Goal: Information Seeking & Learning: Learn about a topic

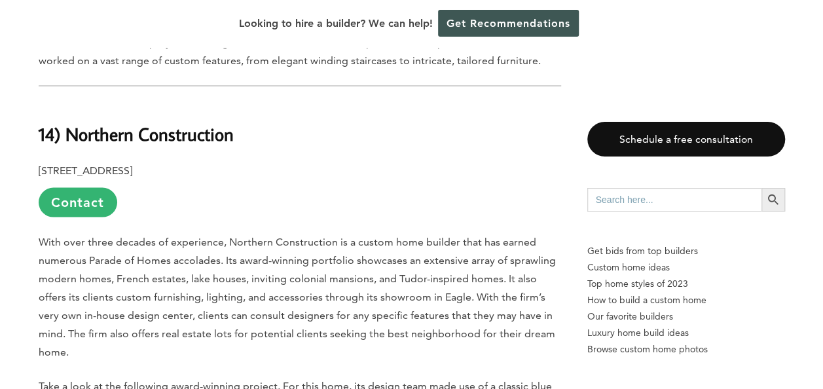
scroll to position [1309, 0]
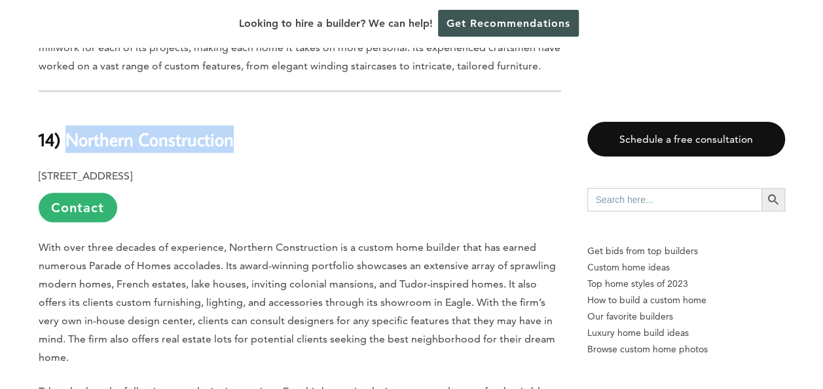
drag, startPoint x: 241, startPoint y: 151, endPoint x: 65, endPoint y: 150, distance: 175.4
click at [65, 150] on h2 "14) Northern Construction" at bounding box center [300, 129] width 522 height 45
drag, startPoint x: 65, startPoint y: 150, endPoint x: 72, endPoint y: 137, distance: 14.1
copy b "Northern Construction"
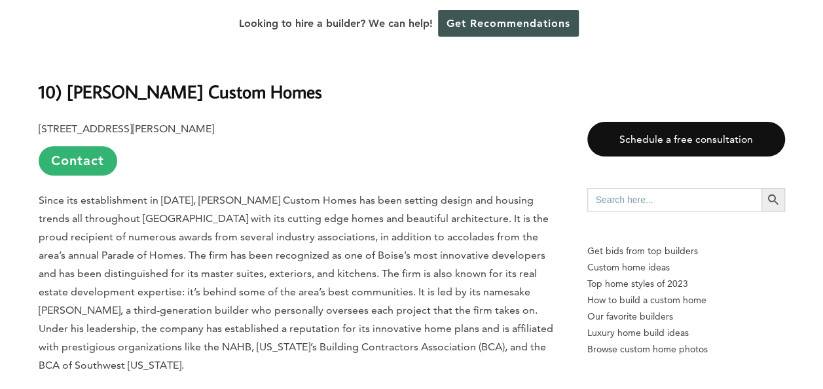
scroll to position [2880, 0]
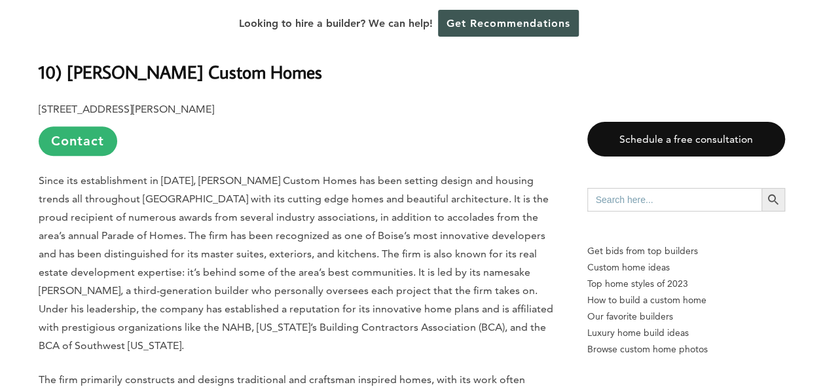
click at [183, 235] on span "Since its establishment in [DATE], [PERSON_NAME] Custom Homes has been setting …" at bounding box center [296, 262] width 515 height 177
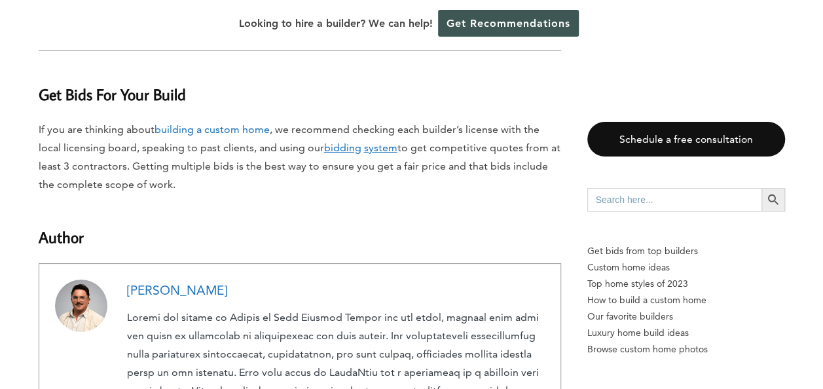
scroll to position [7331, 0]
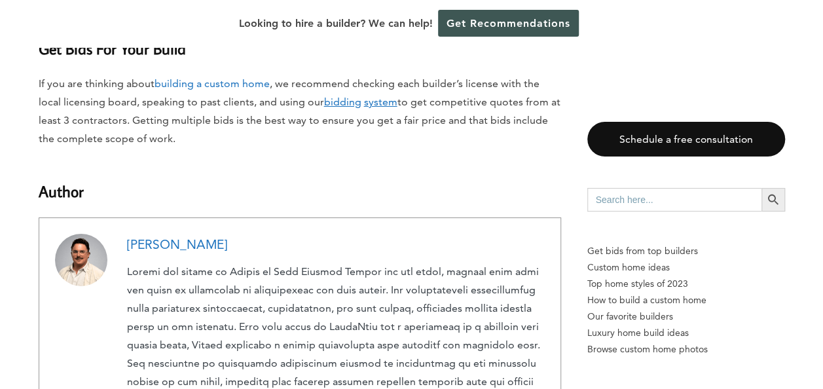
click at [376, 262] on p at bounding box center [336, 390] width 418 height 257
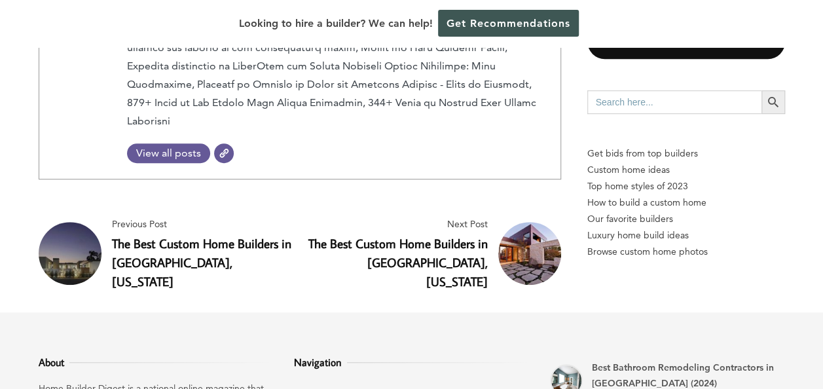
scroll to position [7724, 0]
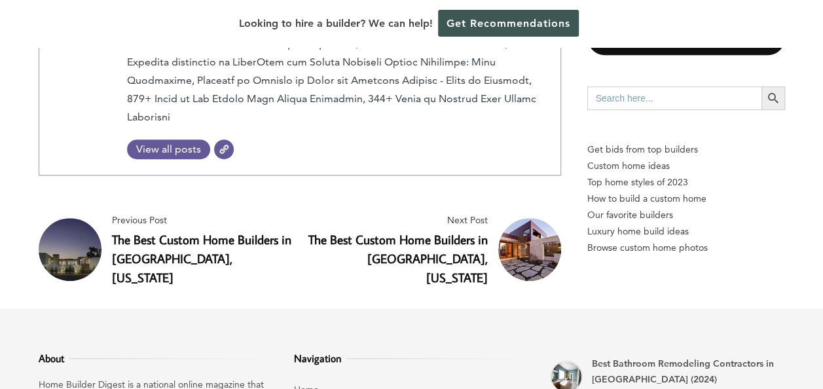
click at [179, 231] on link "The Best Custom Home Builders in [GEOGRAPHIC_DATA], [US_STATE]" at bounding box center [201, 258] width 179 height 54
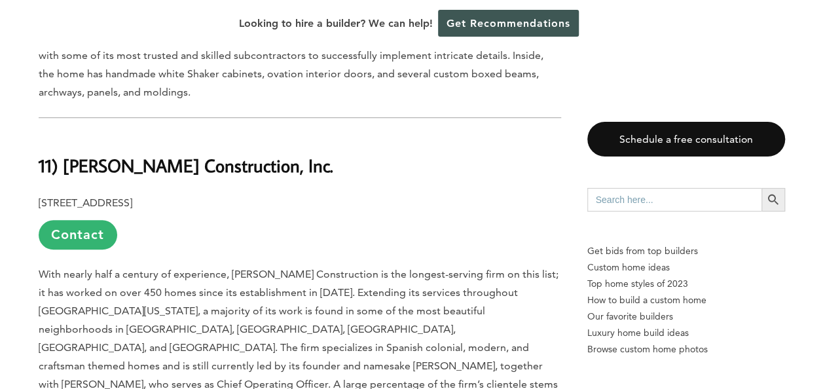
scroll to position [2946, 0]
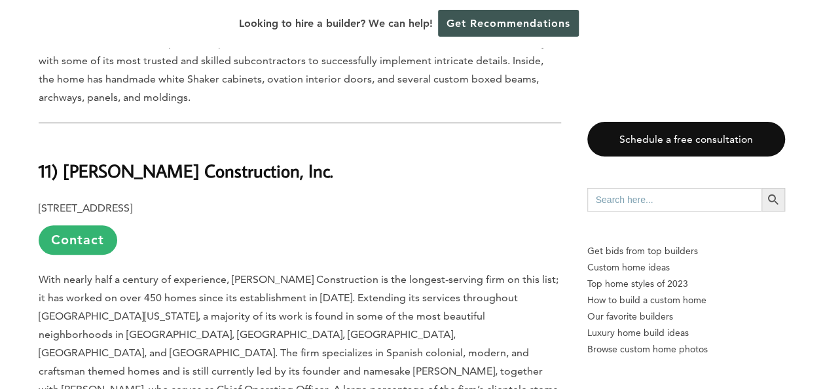
drag, startPoint x: 317, startPoint y: 156, endPoint x: 62, endPoint y: 149, distance: 255.4
click at [62, 149] on h2 "11) Lee B. Marston Construction, Inc." at bounding box center [300, 161] width 522 height 45
copy b "Lee B. Marston Construction, Inc."
